Goal: Information Seeking & Learning: Learn about a topic

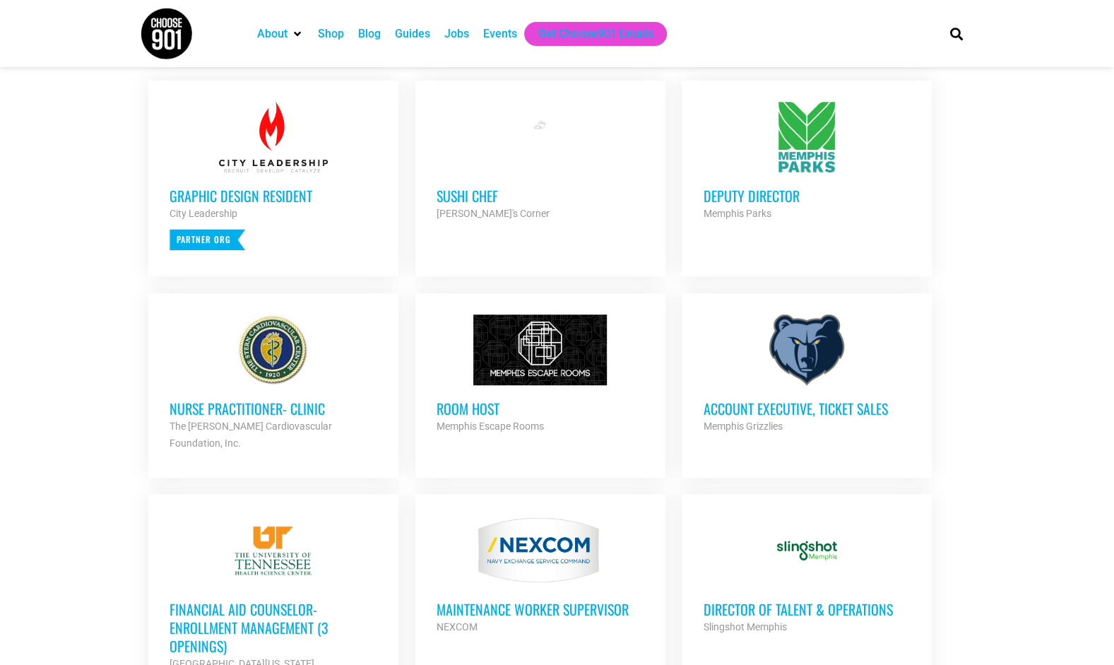
scroll to position [659, 0]
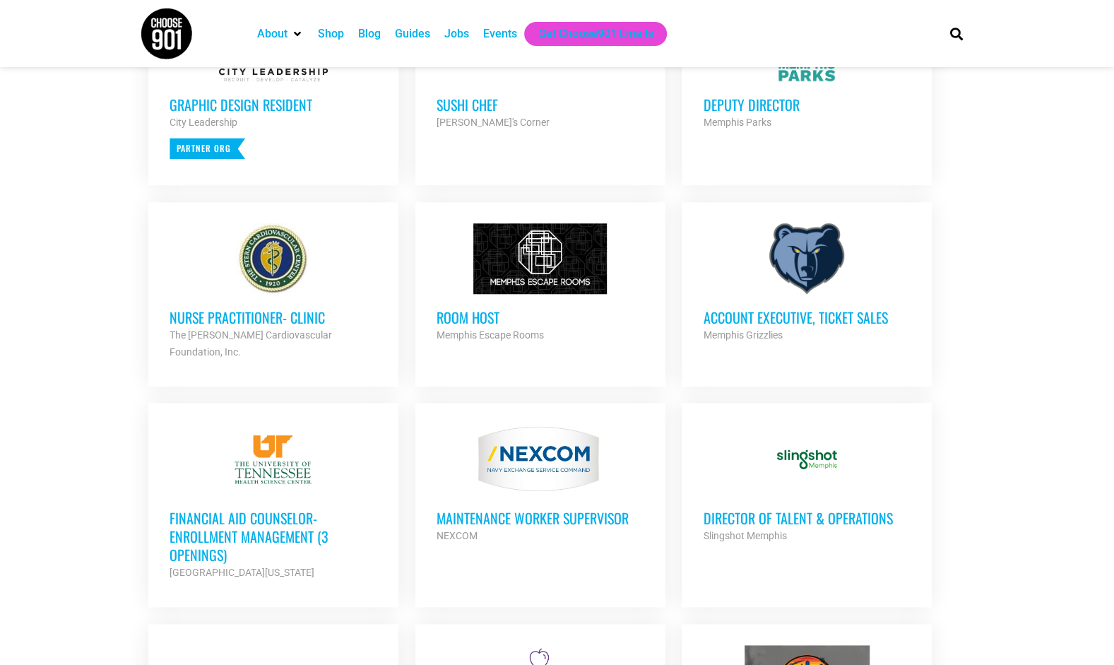
click at [813, 318] on h3 "Account Executive, Ticket Sales" at bounding box center [807, 317] width 208 height 18
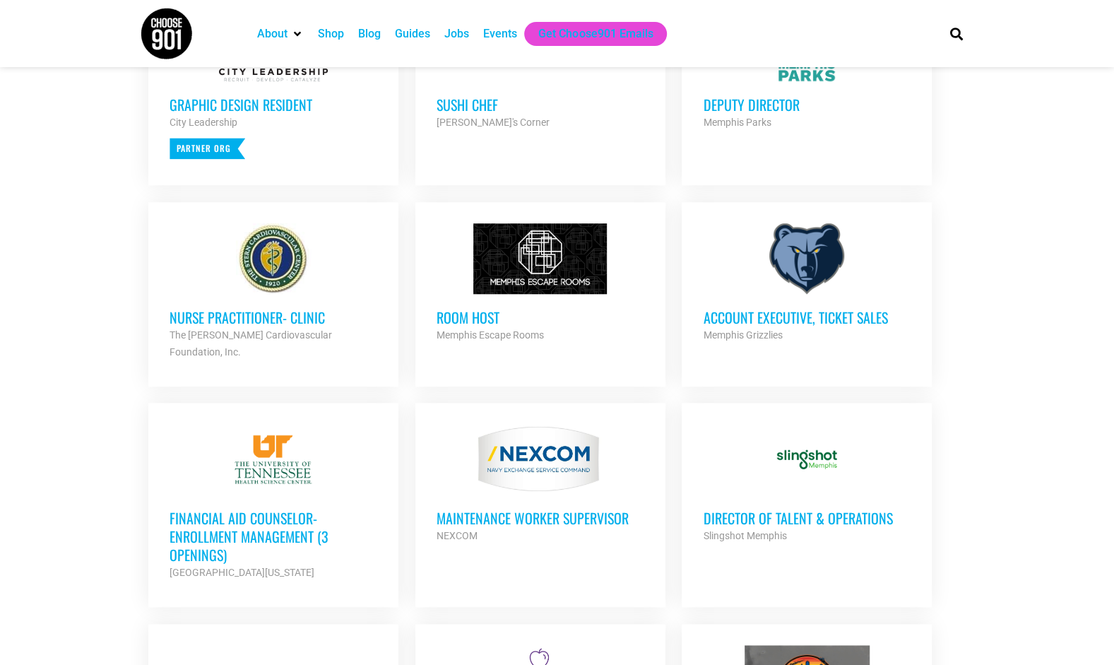
click at [707, 350] on link "Account Executive, Ticket Sales Memphis Grizzlies Partner Org Full Time" at bounding box center [807, 283] width 250 height 163
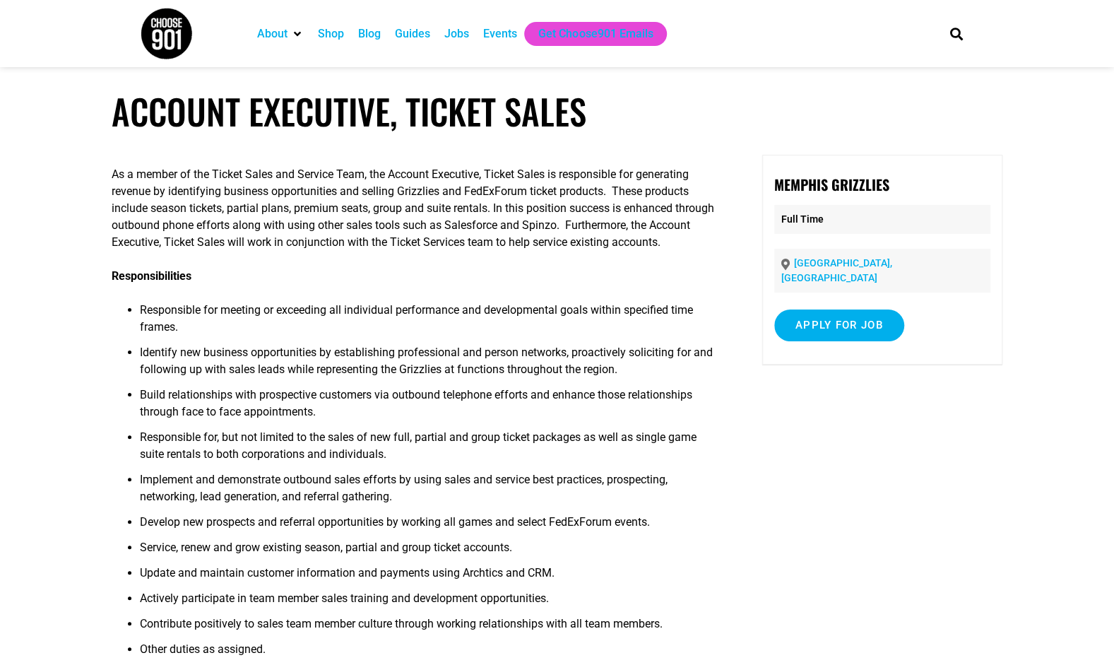
drag, startPoint x: 0, startPoint y: 0, endPoint x: 631, endPoint y: 280, distance: 690.3
click at [631, 280] on p "Responsibilities" at bounding box center [415, 276] width 606 height 17
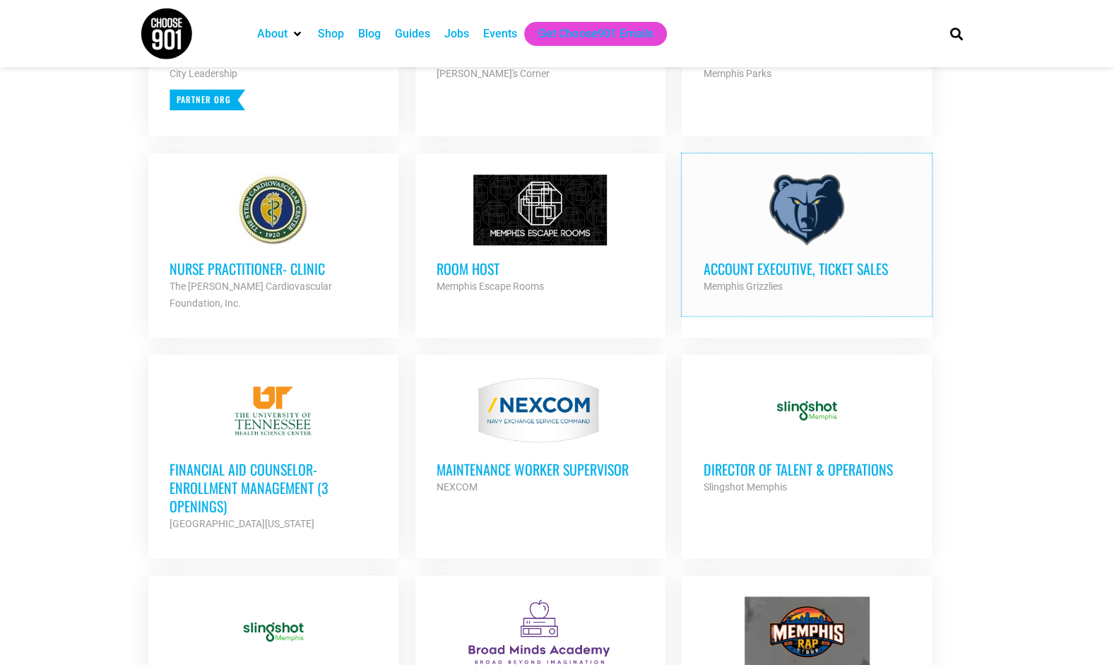
scroll to position [712, 0]
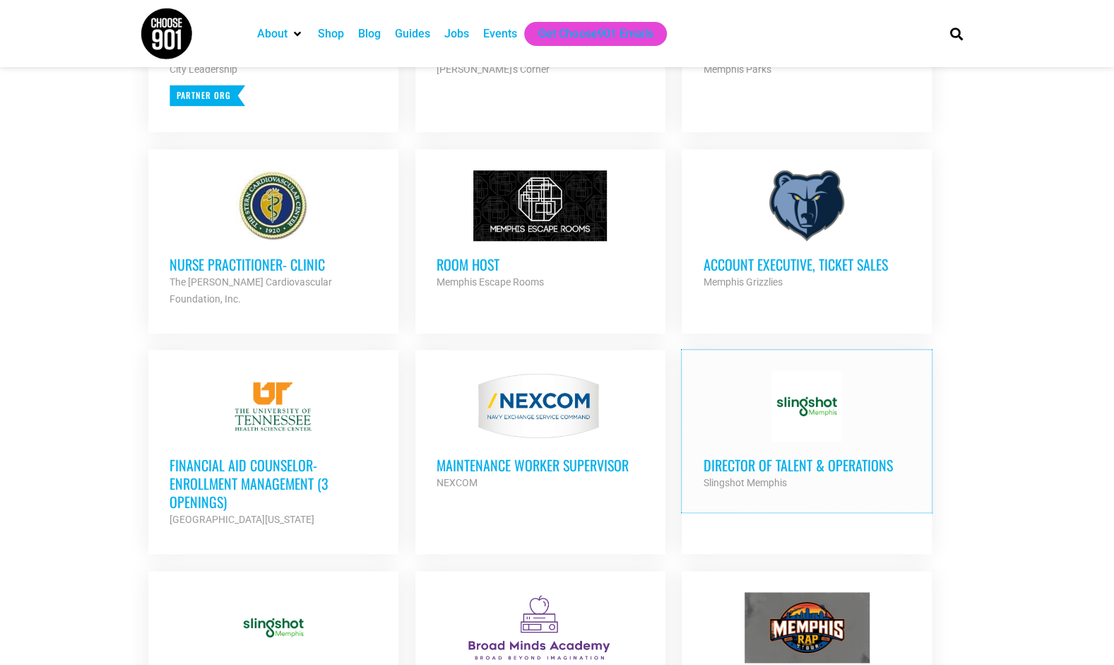
click at [719, 379] on div at bounding box center [807, 406] width 208 height 71
click at [858, 456] on h3 "Director of Talent & Operations" at bounding box center [807, 465] width 208 height 18
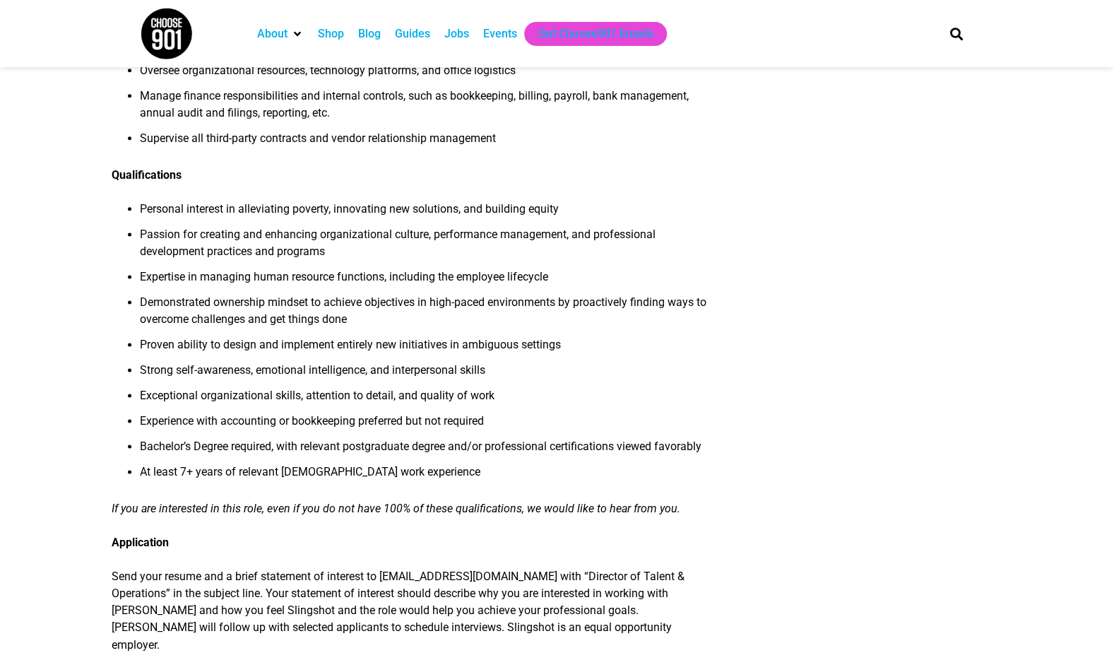
scroll to position [1199, 0]
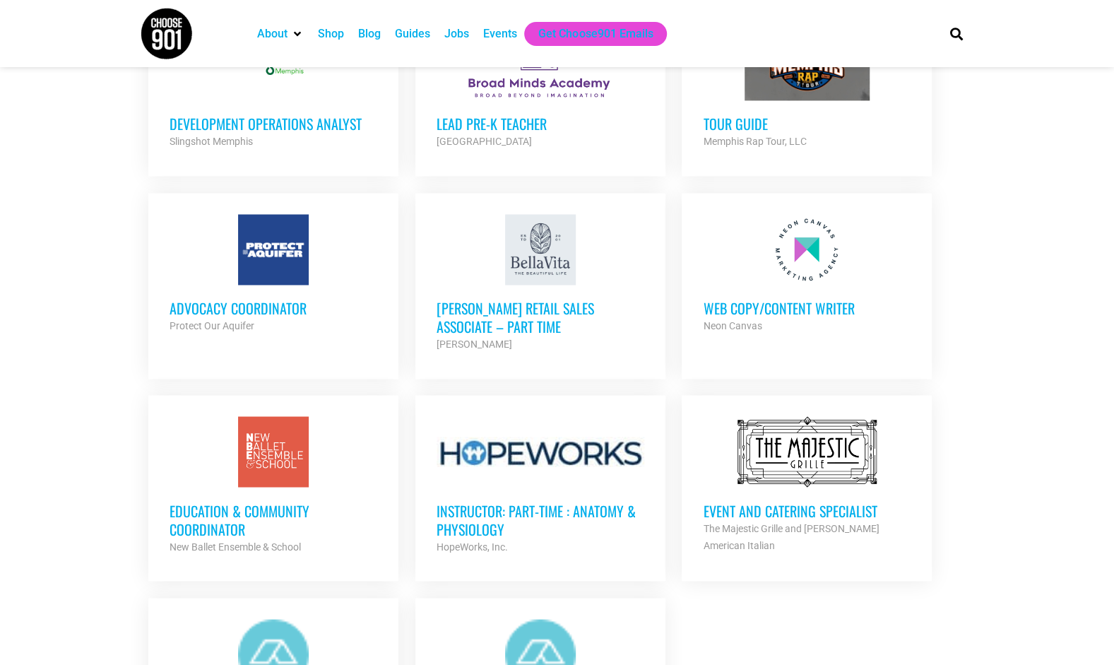
scroll to position [1275, 0]
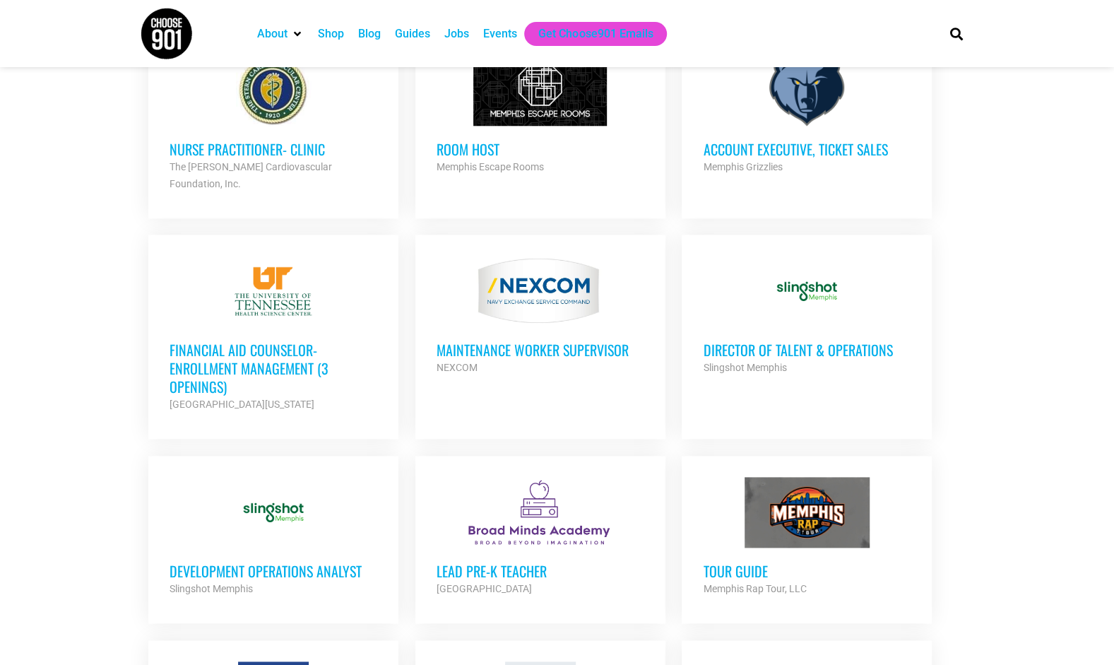
scroll to position [1258, 0]
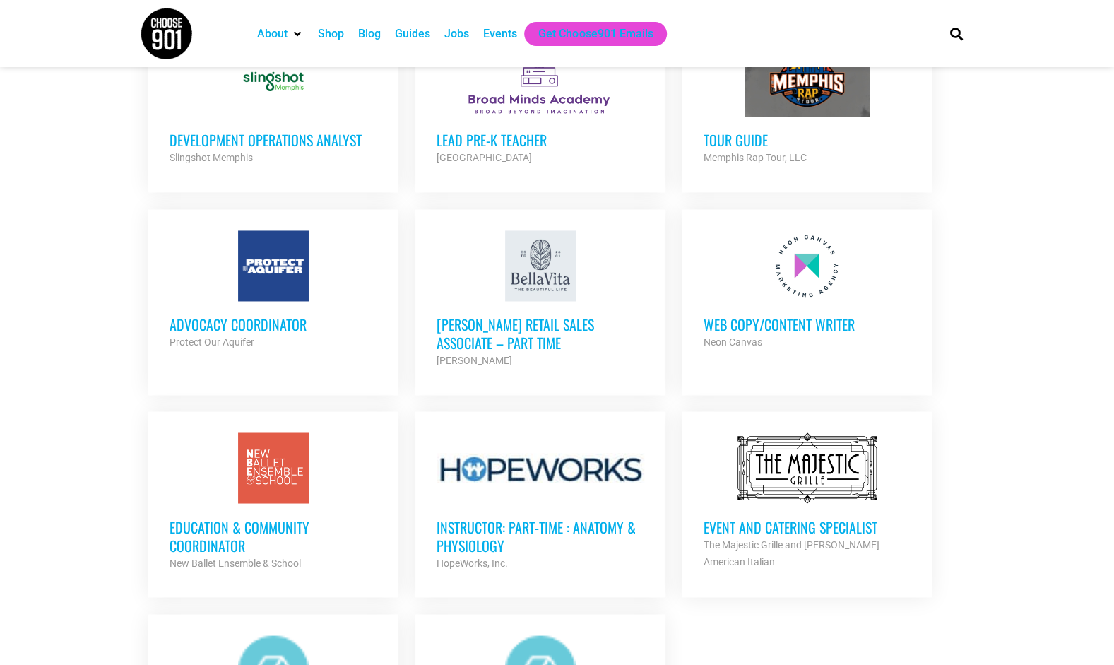
click at [782, 301] on div "Web Copy/Content Writer Neon Canvas Partner Org" at bounding box center [807, 325] width 208 height 49
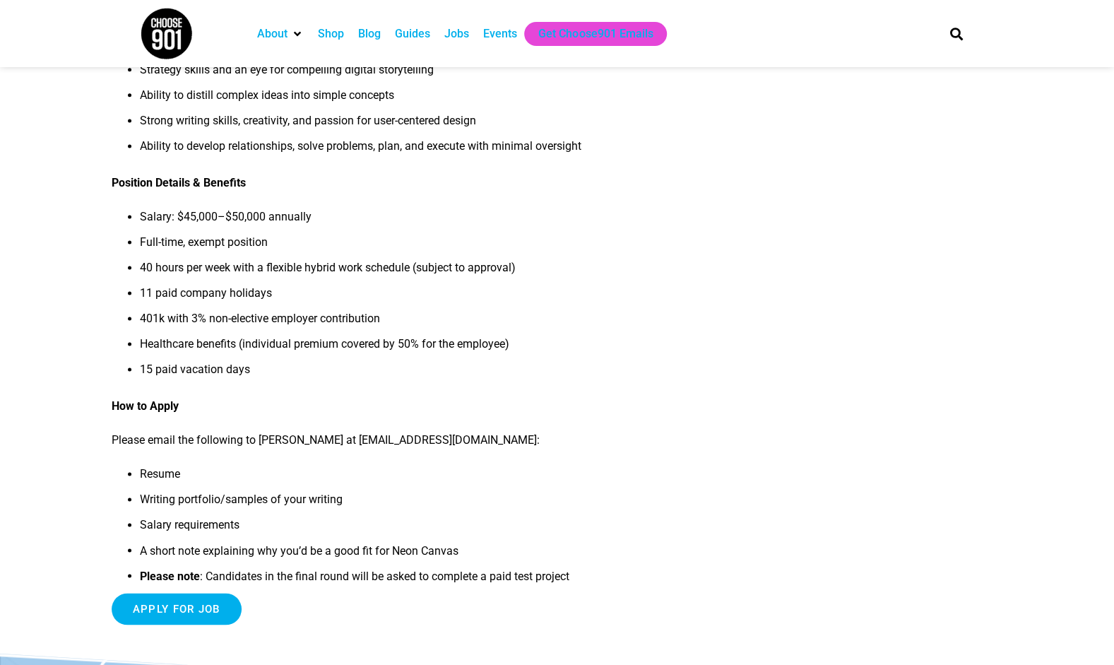
scroll to position [1140, 0]
click at [656, 360] on li "15 paid vacation days" at bounding box center [429, 372] width 578 height 25
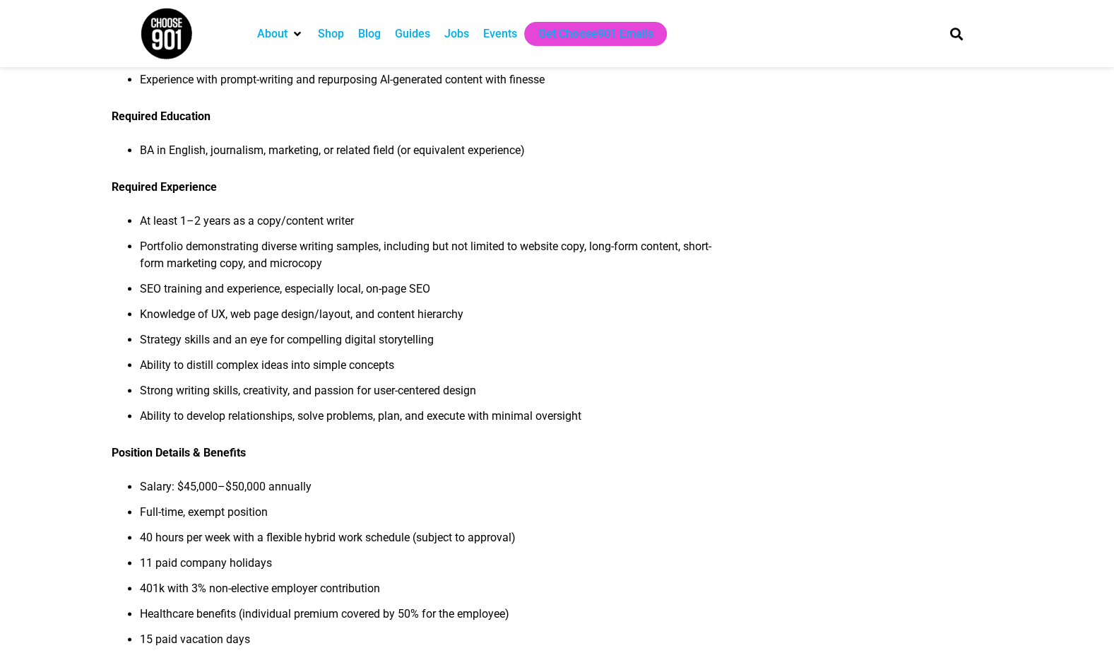
scroll to position [534, 0]
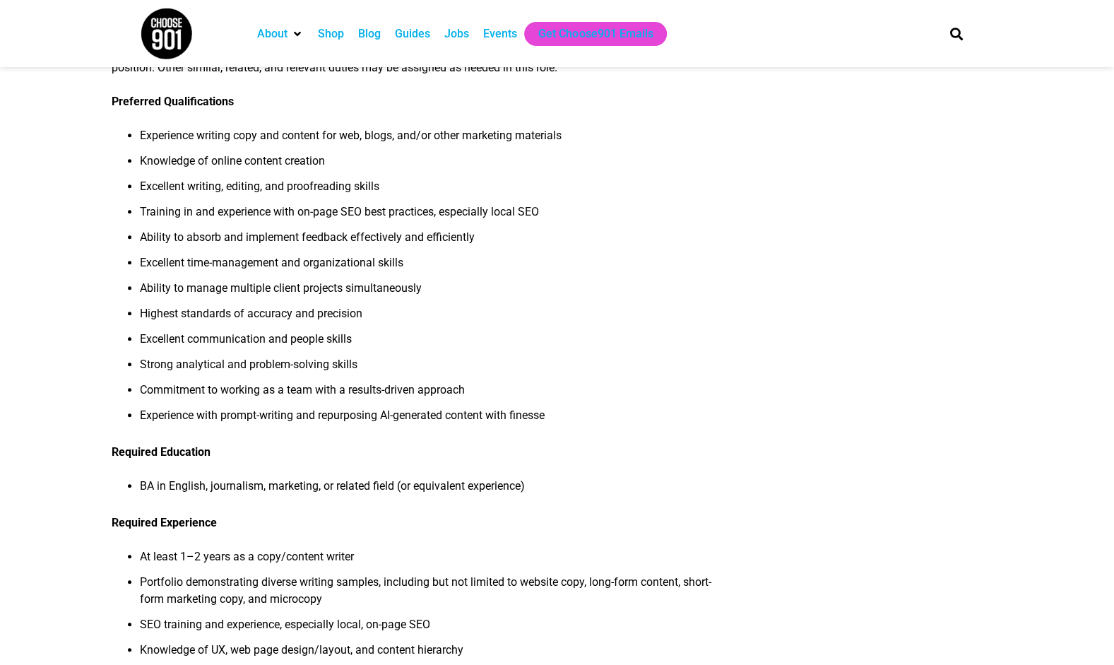
click at [626, 356] on li "Strong analytical and problem-solving skills" at bounding box center [429, 368] width 578 height 25
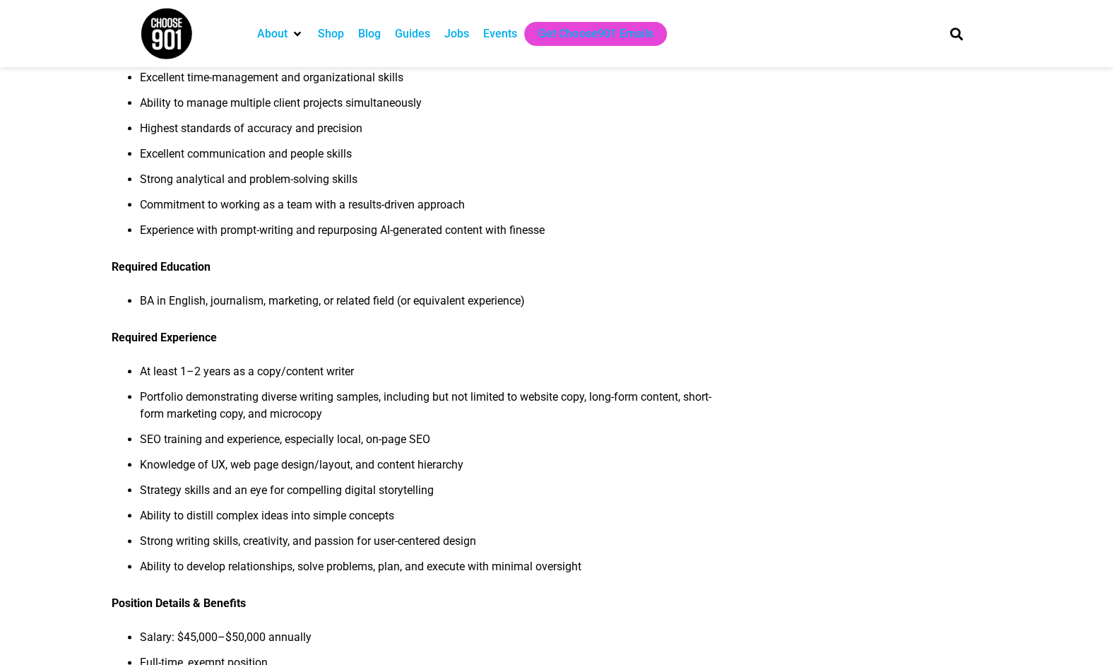
scroll to position [719, 0]
click at [598, 489] on li "Strategy skills and an eye for compelling digital storytelling" at bounding box center [429, 493] width 578 height 25
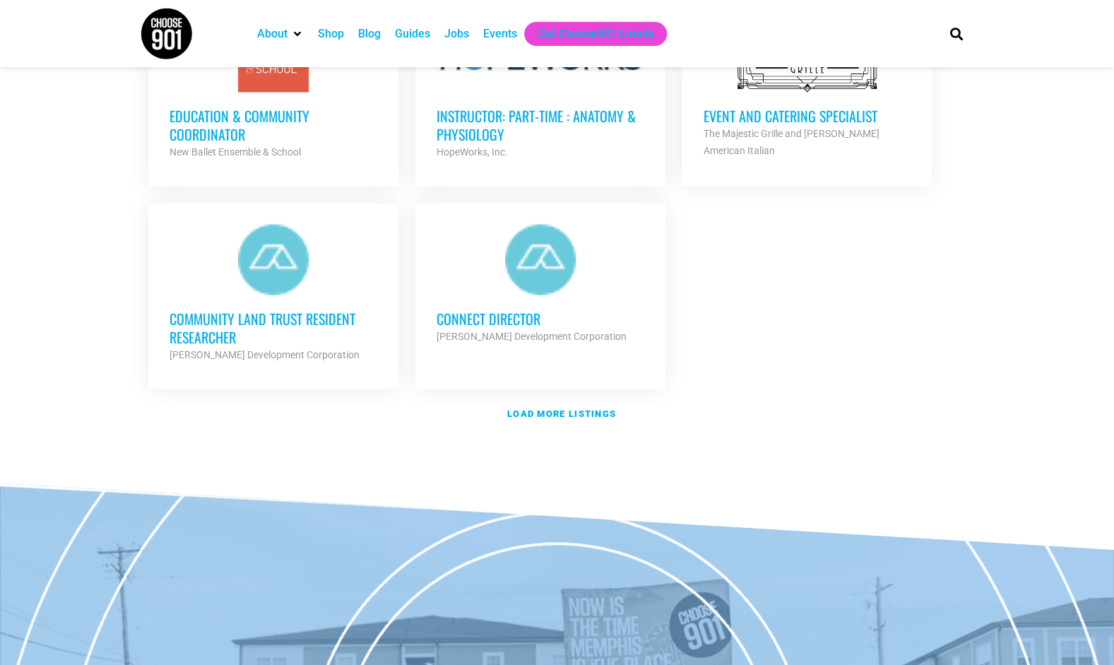
scroll to position [1668, 0]
click at [550, 408] on strong "Load more listings" at bounding box center [561, 413] width 109 height 11
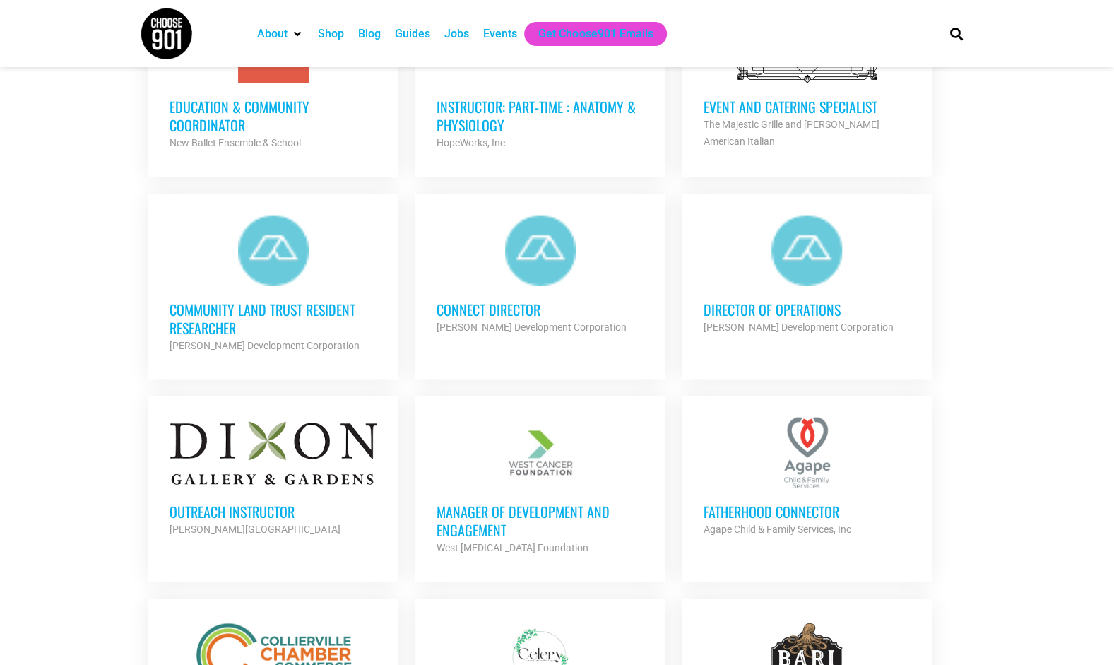
scroll to position [1677, 0]
click at [527, 301] on h3 "Connect Director" at bounding box center [541, 310] width 208 height 18
